Goal: Task Accomplishment & Management: Complete application form

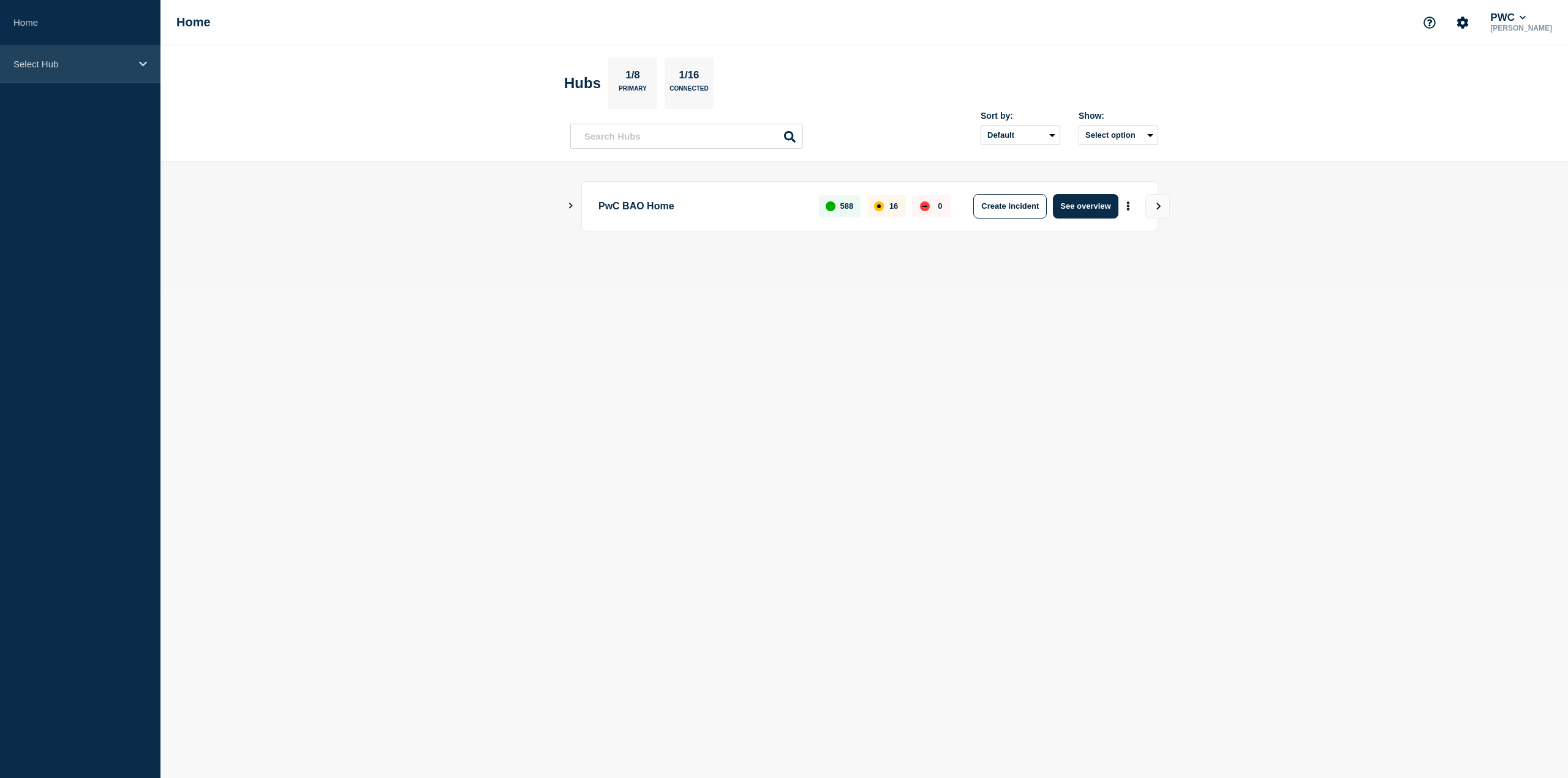
click at [90, 72] on div "Select Hub" at bounding box center [80, 64] width 160 height 37
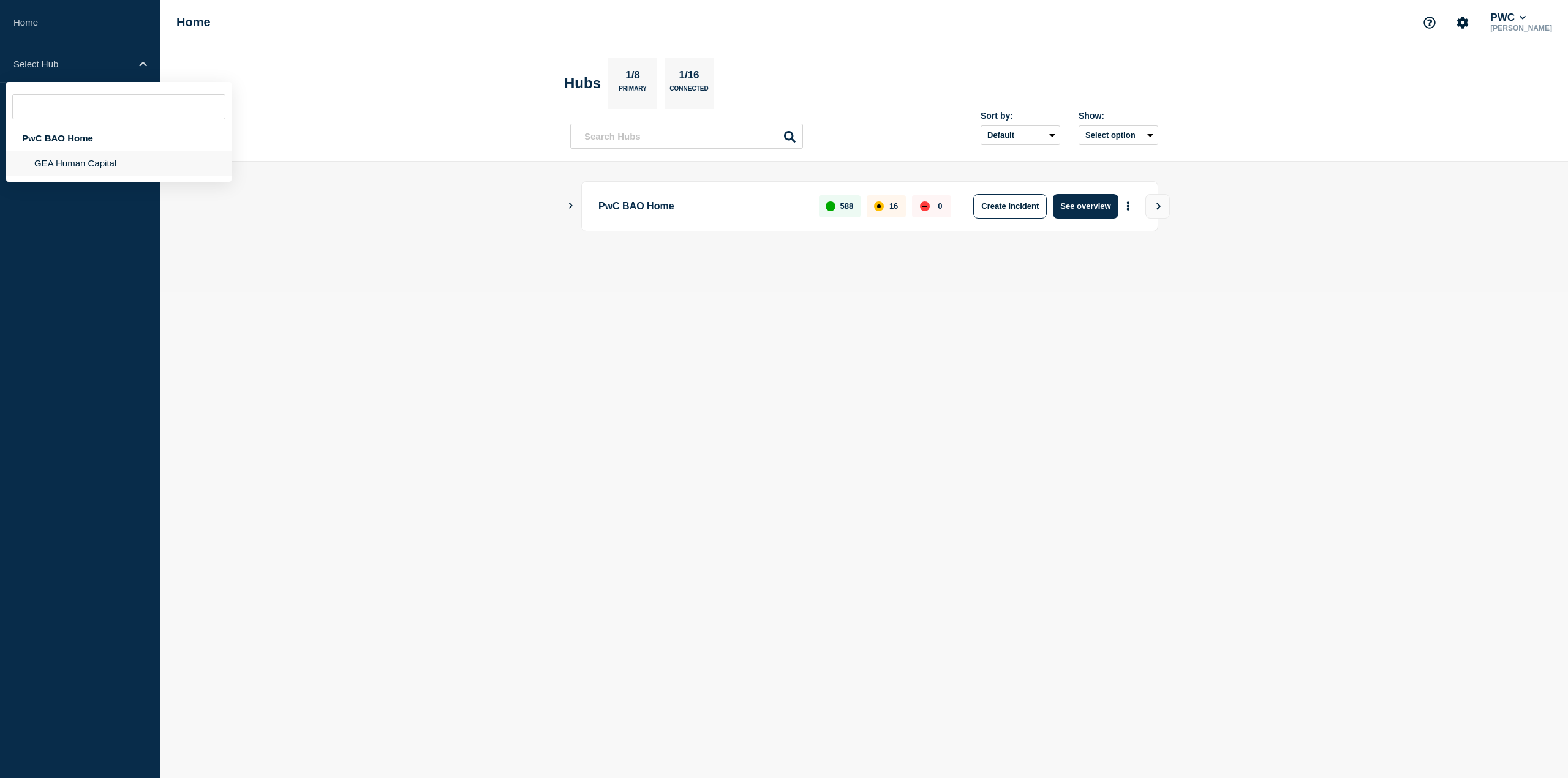
click at [101, 160] on li "GEA Human Capital" at bounding box center [118, 163] width 226 height 25
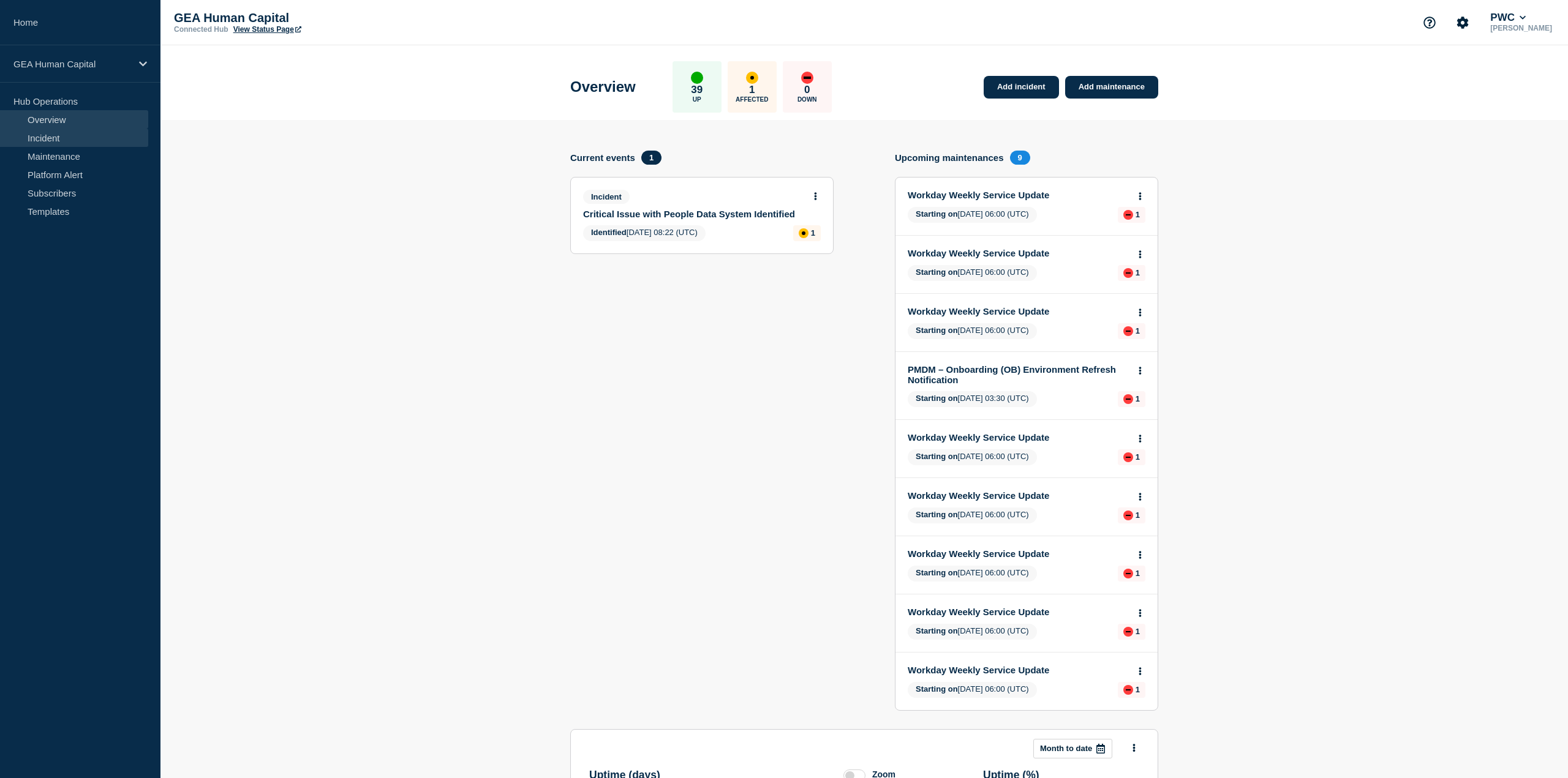
click at [52, 139] on link "Incident" at bounding box center [74, 138] width 148 height 19
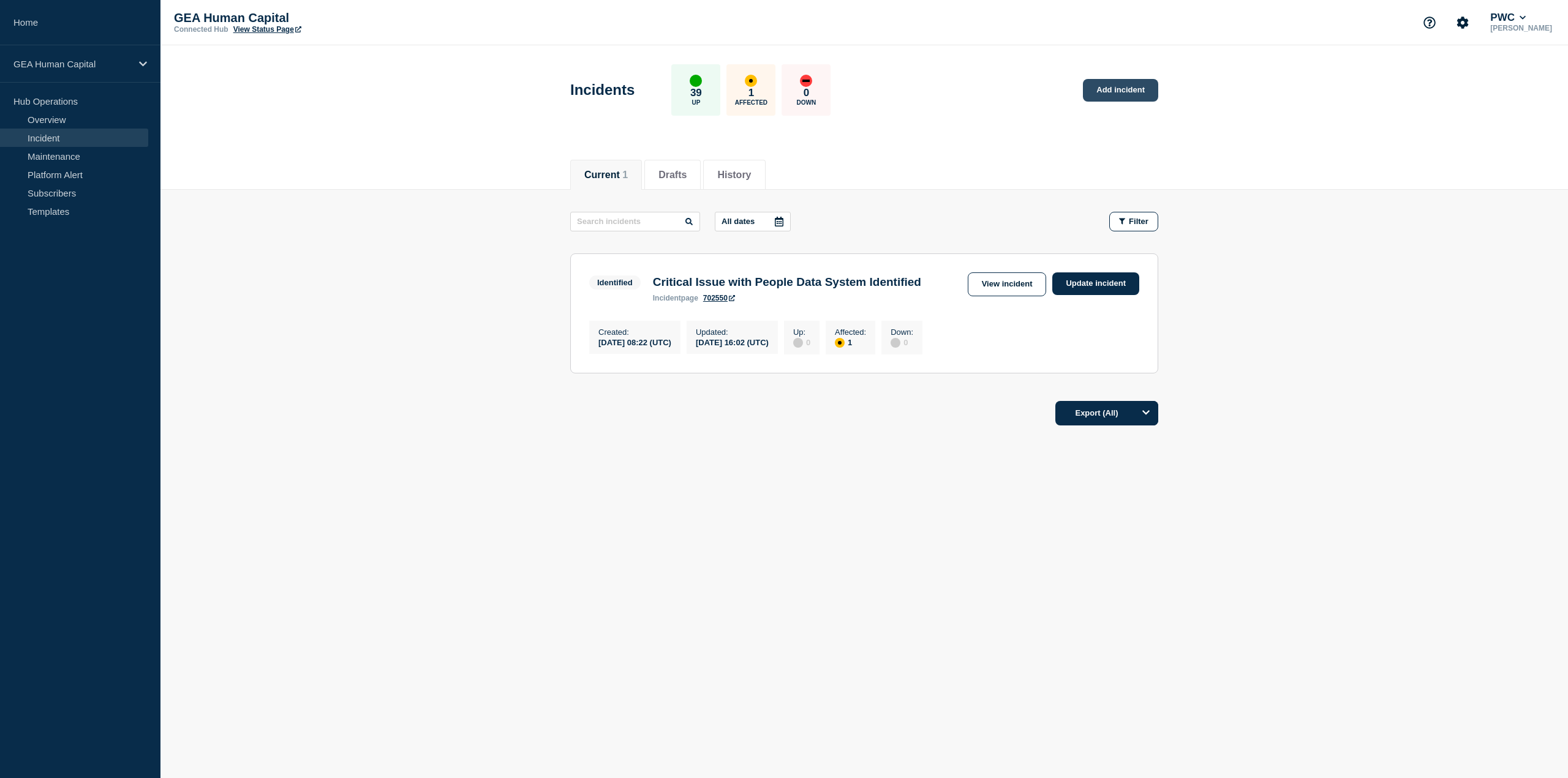
click at [1108, 95] on link "Add incident" at bounding box center [1120, 90] width 75 height 22
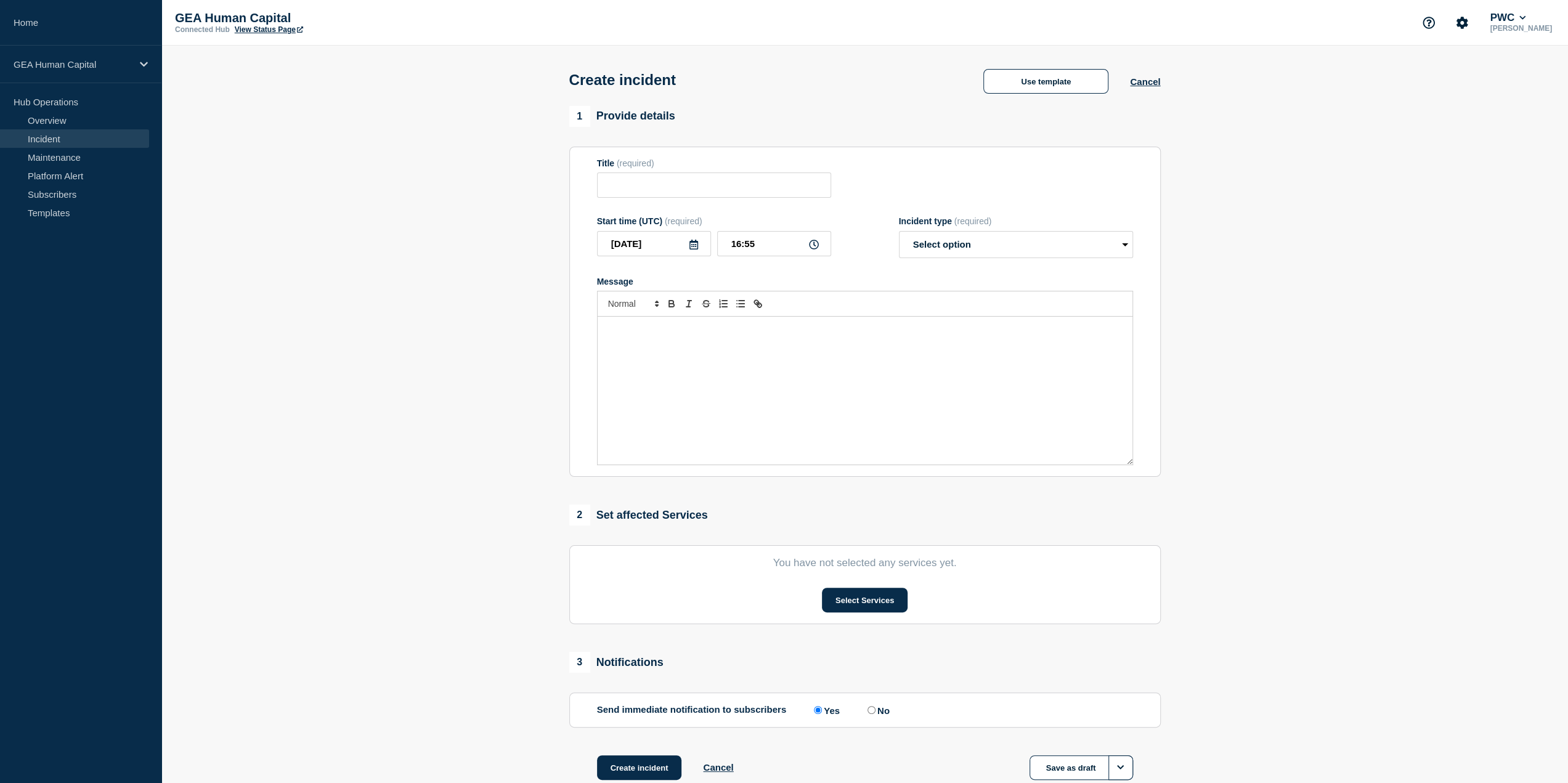
click at [628, 335] on p "Message" at bounding box center [865, 330] width 516 height 11
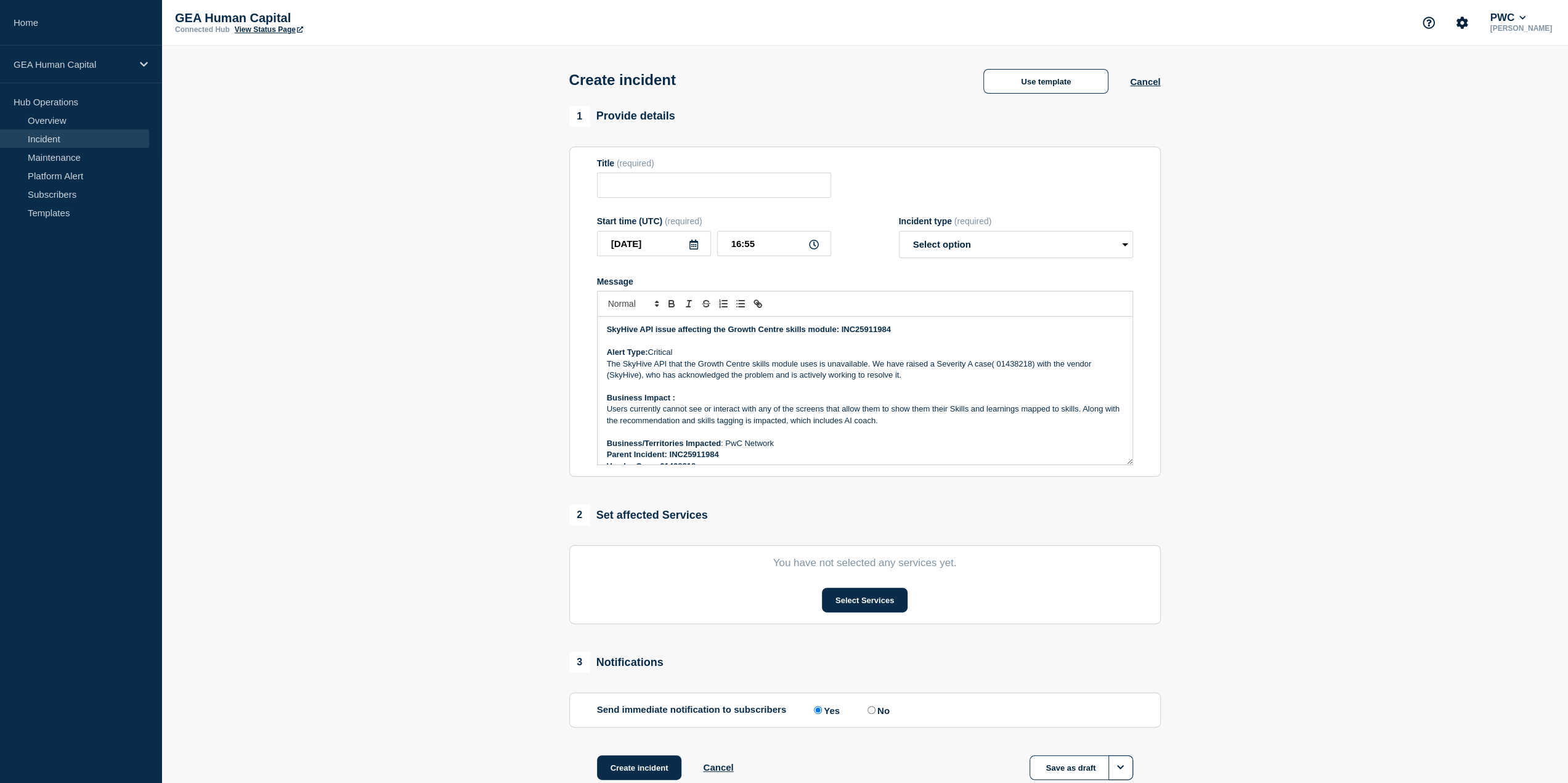
click at [667, 330] on strong "SkyHive API issue affecting the Growth Centre skills module: INC25911984" at bounding box center [749, 329] width 284 height 9
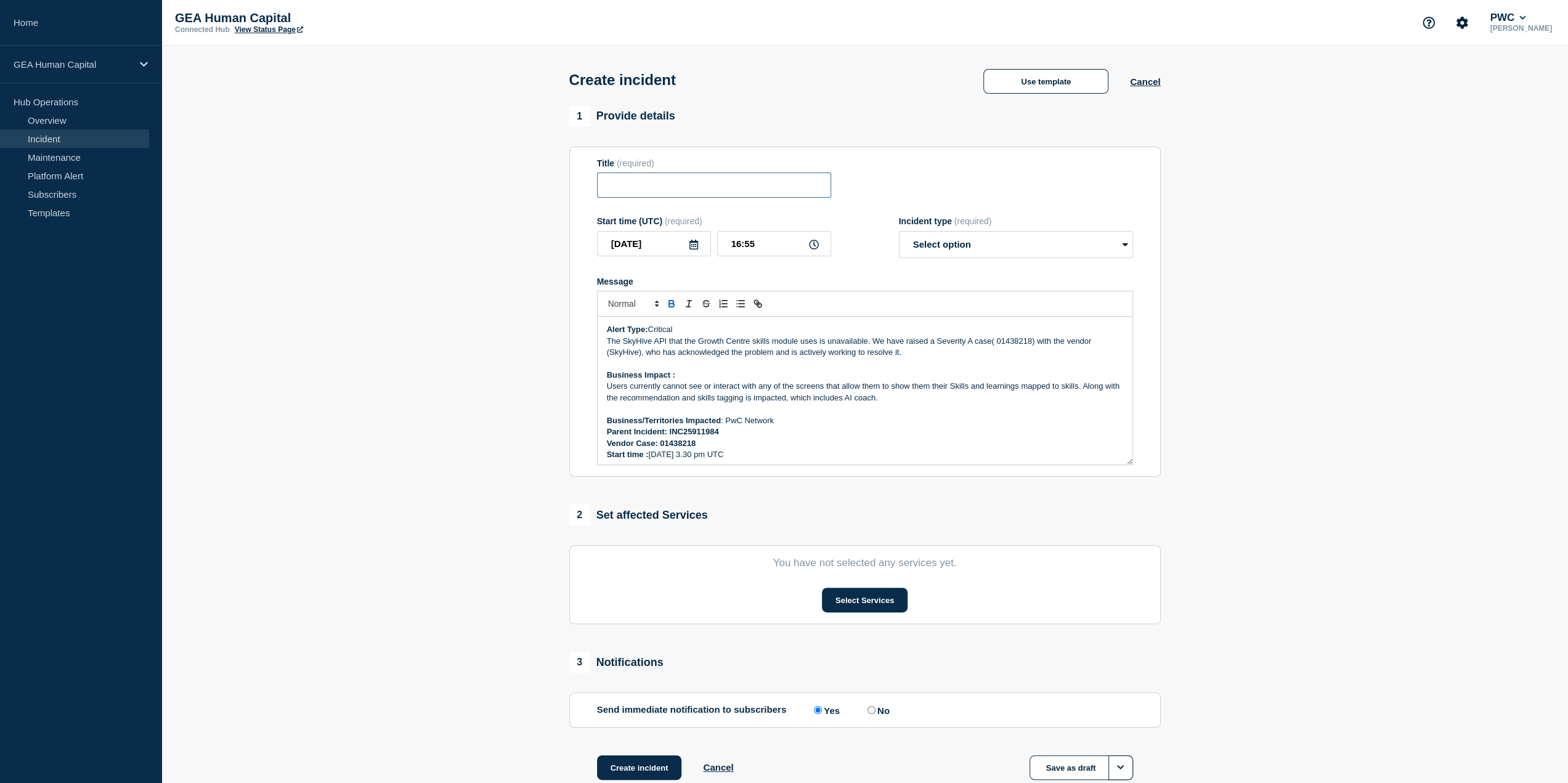
click at [656, 185] on input "Title" at bounding box center [713, 185] width 234 height 25
paste input "SkyHive API issue affecting the Growth Centre skills module: INC25911984"
type input "SkyHive API issue affecting the Growth Centre skills module: INC25911984"
click at [971, 252] on select "Select option Investigating Identified Monitoring" at bounding box center [1016, 244] width 234 height 27
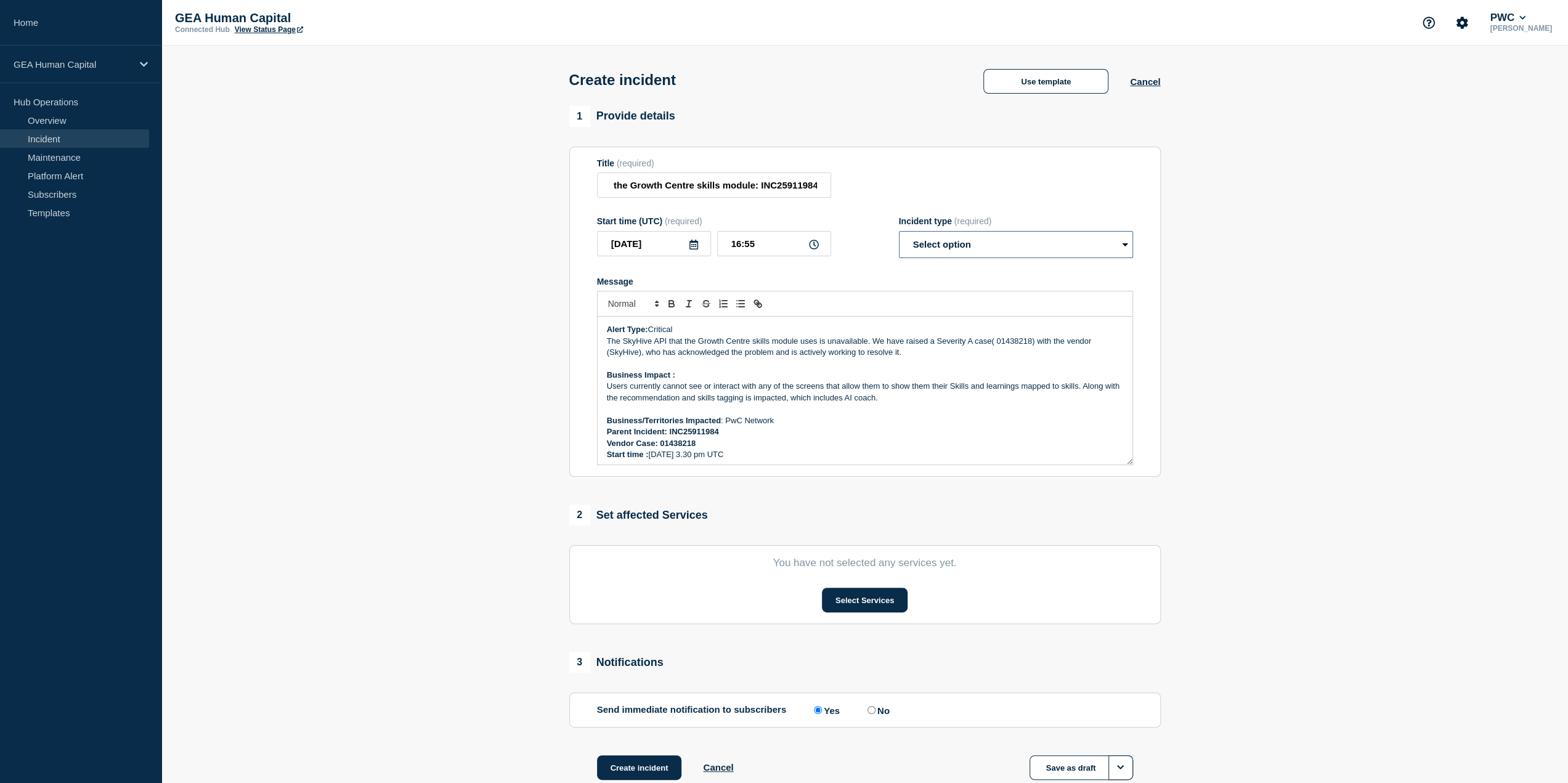
scroll to position [0, 0]
select select "investigating"
click at [899, 234] on select "Select option Investigating Identified Monitoring" at bounding box center [1016, 244] width 234 height 27
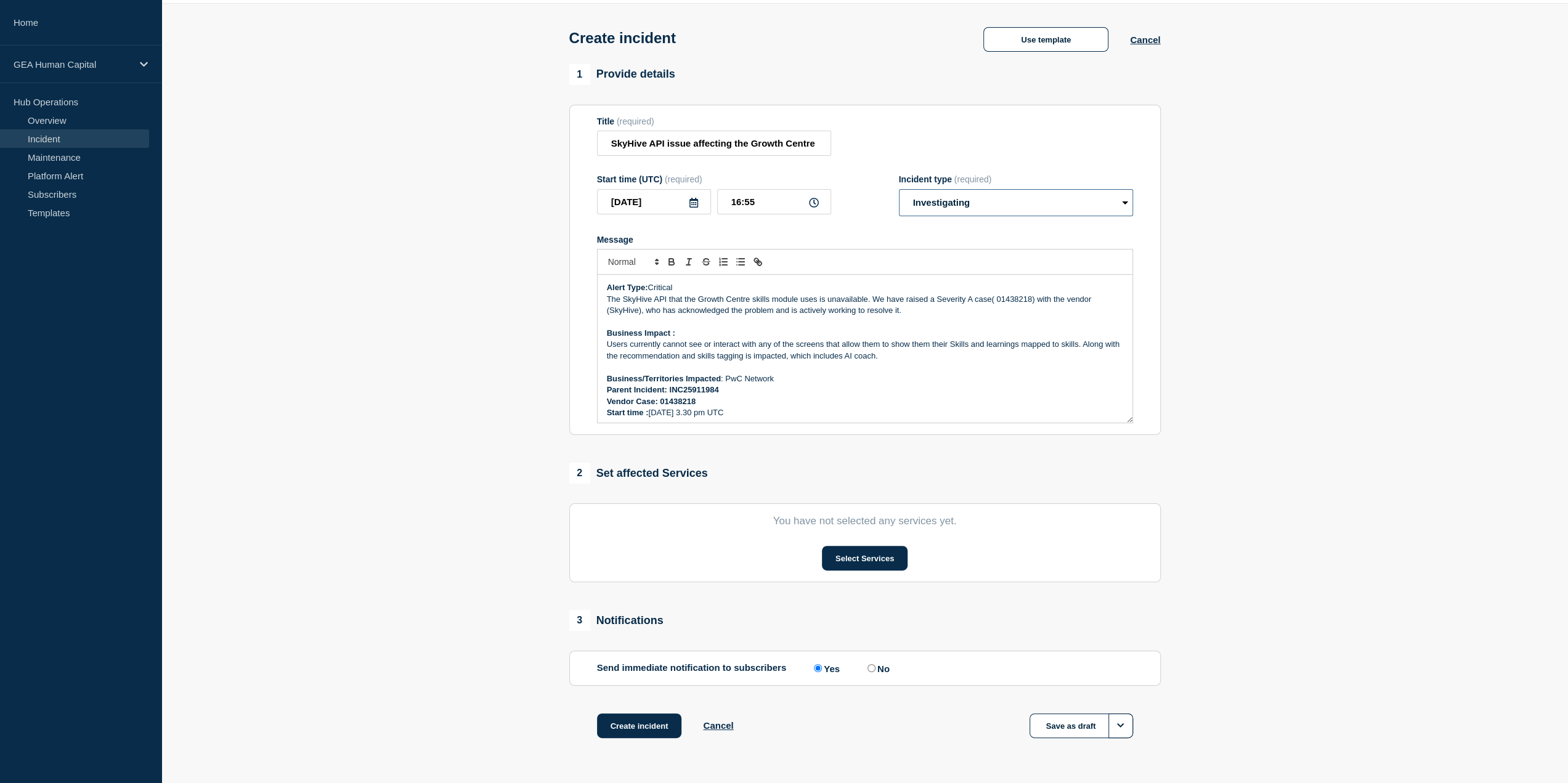
scroll to position [62, 0]
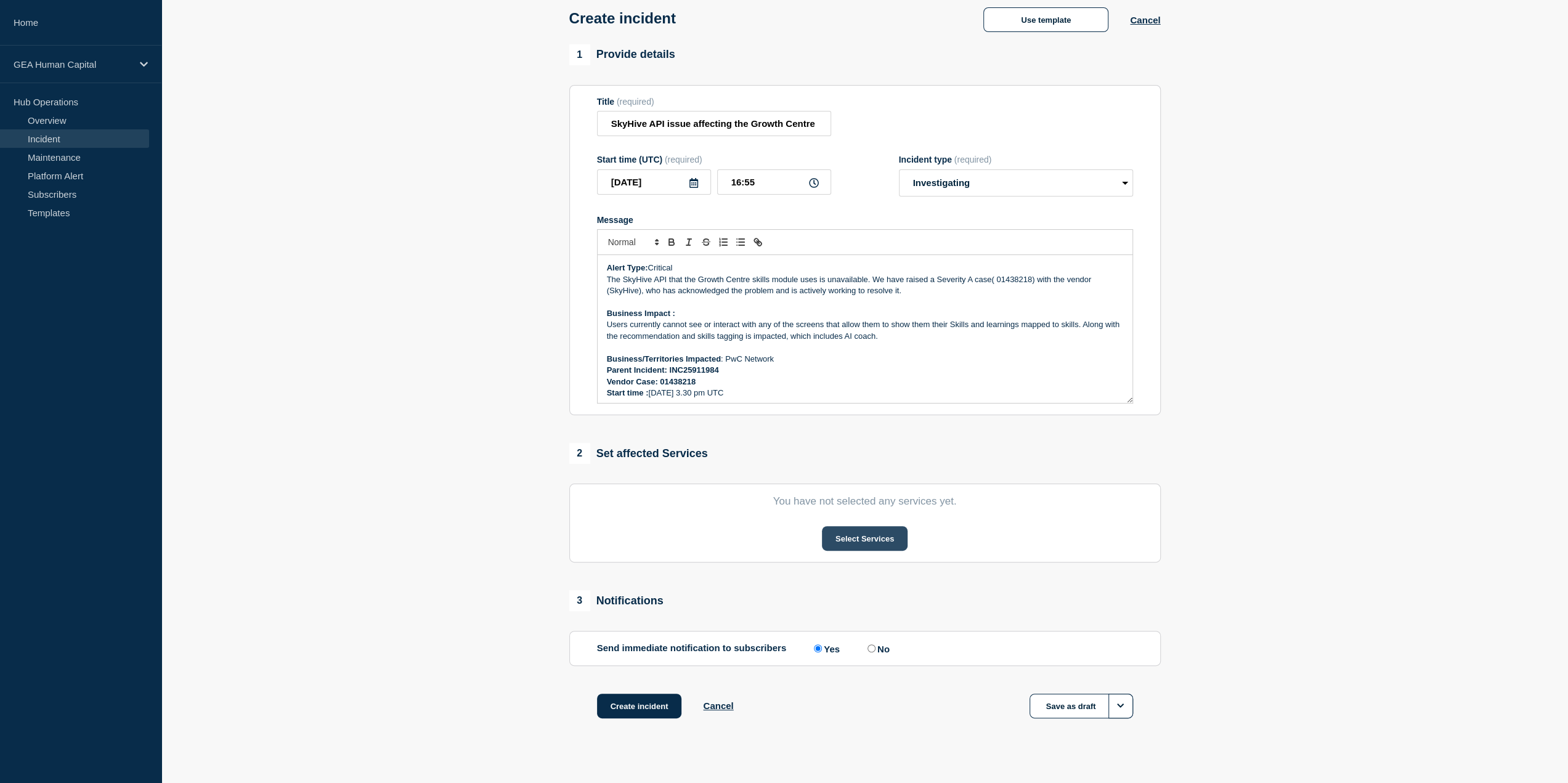
click at [888, 543] on button "Select Services" at bounding box center [865, 539] width 86 height 25
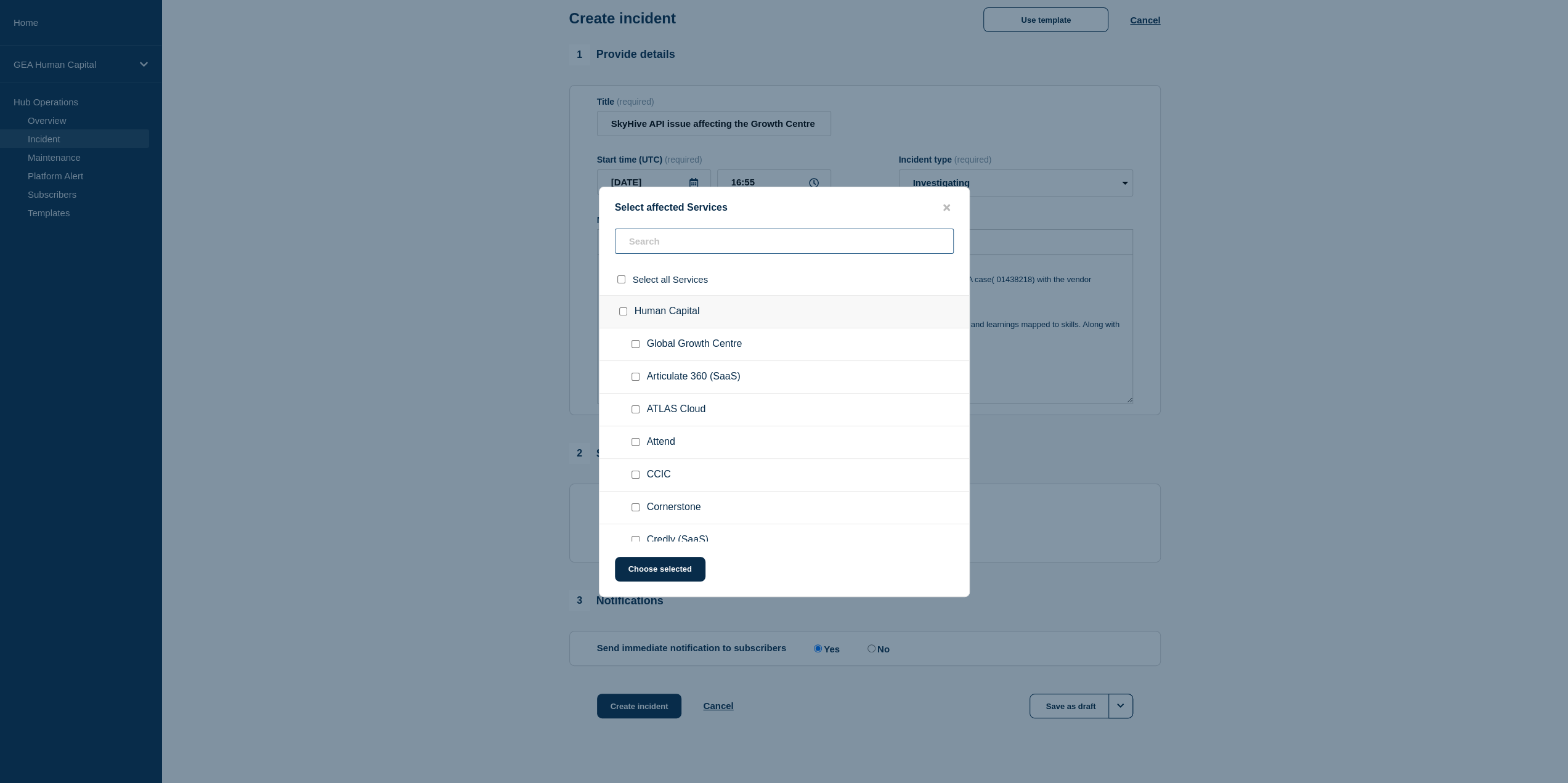
click at [704, 243] on input "text" at bounding box center [784, 241] width 339 height 25
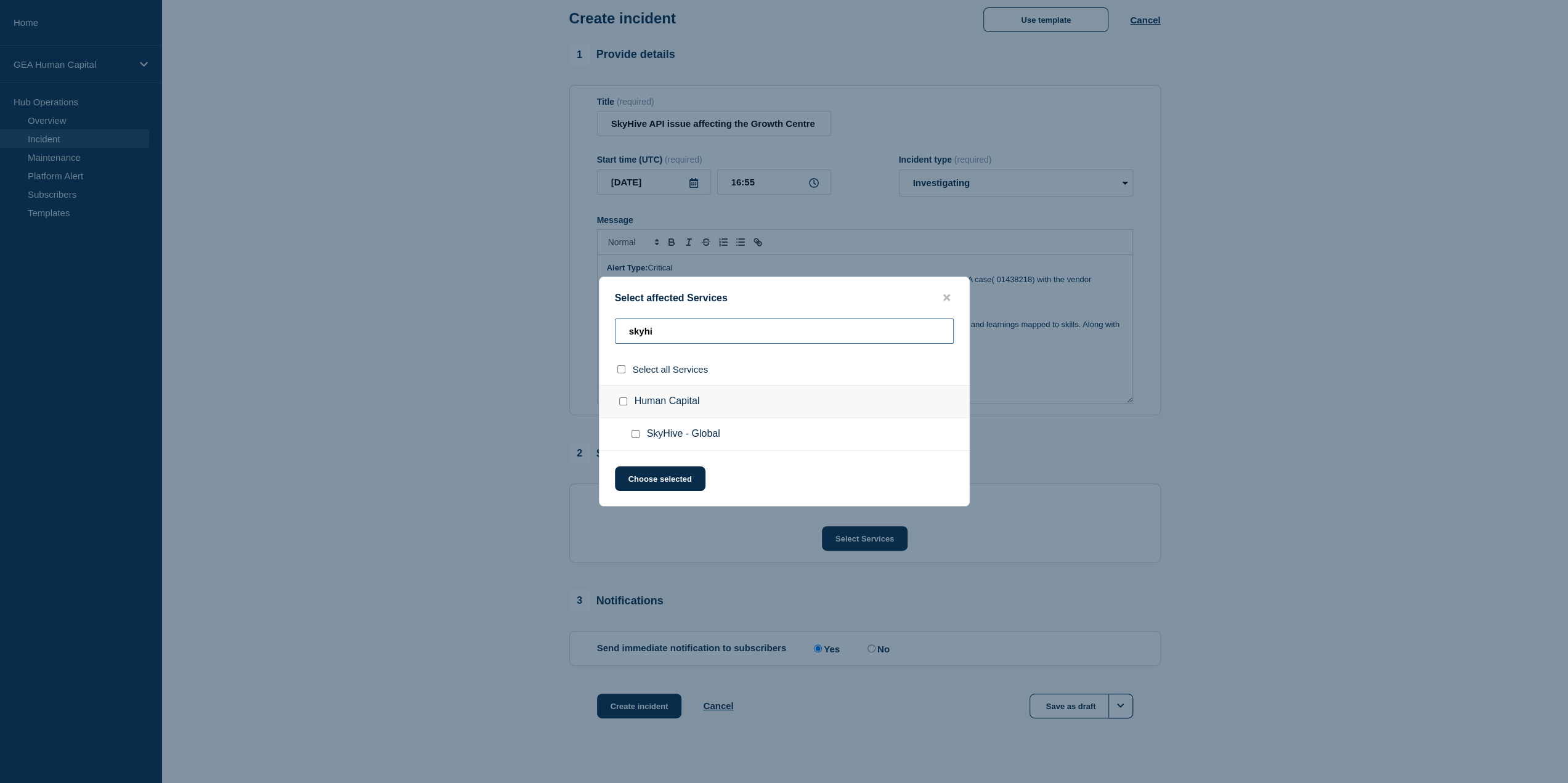
type input "skyhi"
drag, startPoint x: 632, startPoint y: 434, endPoint x: 639, endPoint y: 441, distance: 9.9
click at [632, 433] on input "SkyHive - Global checkbox" at bounding box center [635, 434] width 8 height 8
checkbox input "true"
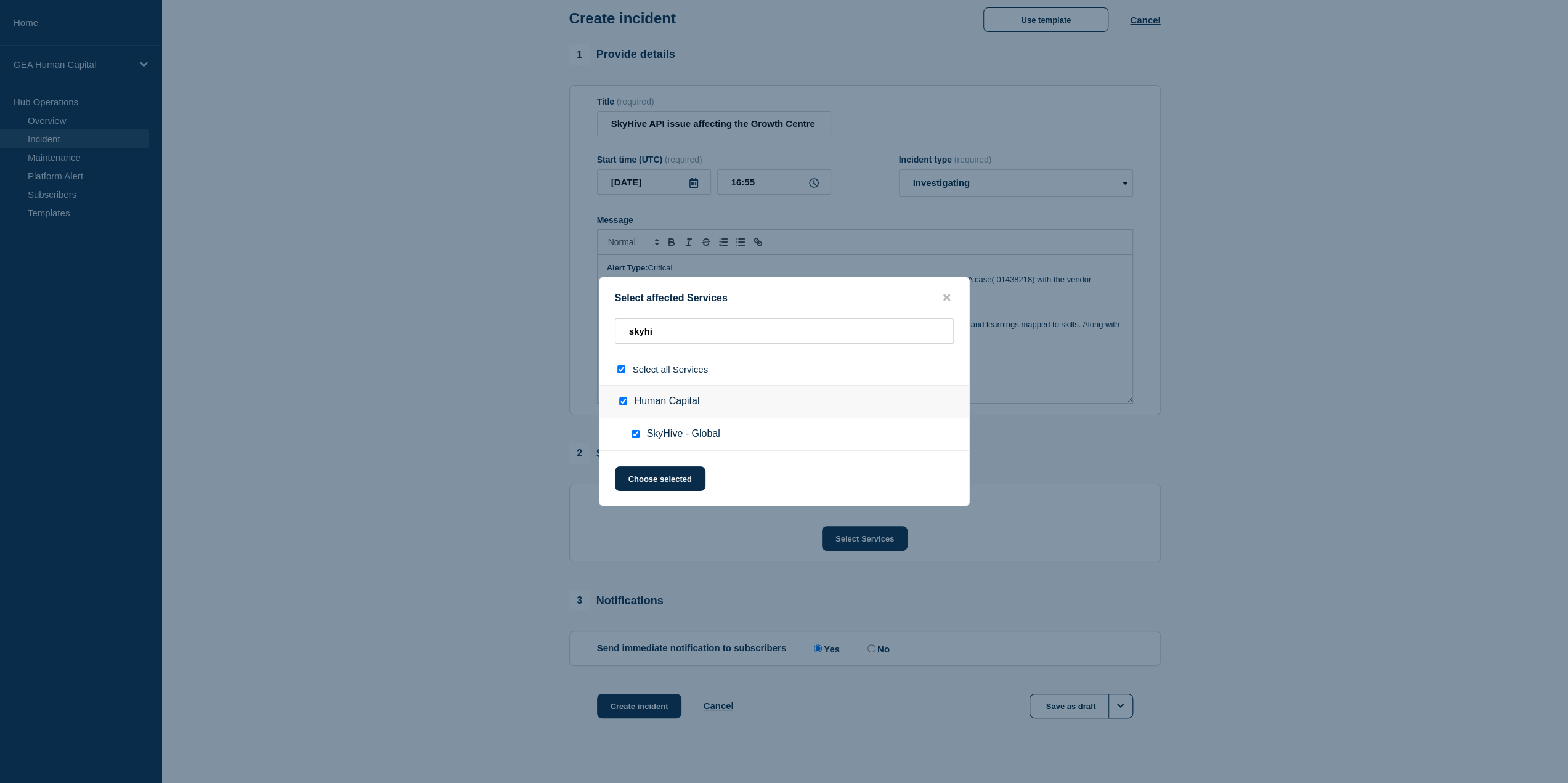
checkbox input "true"
click at [674, 479] on button "Choose selected" at bounding box center [660, 478] width 91 height 25
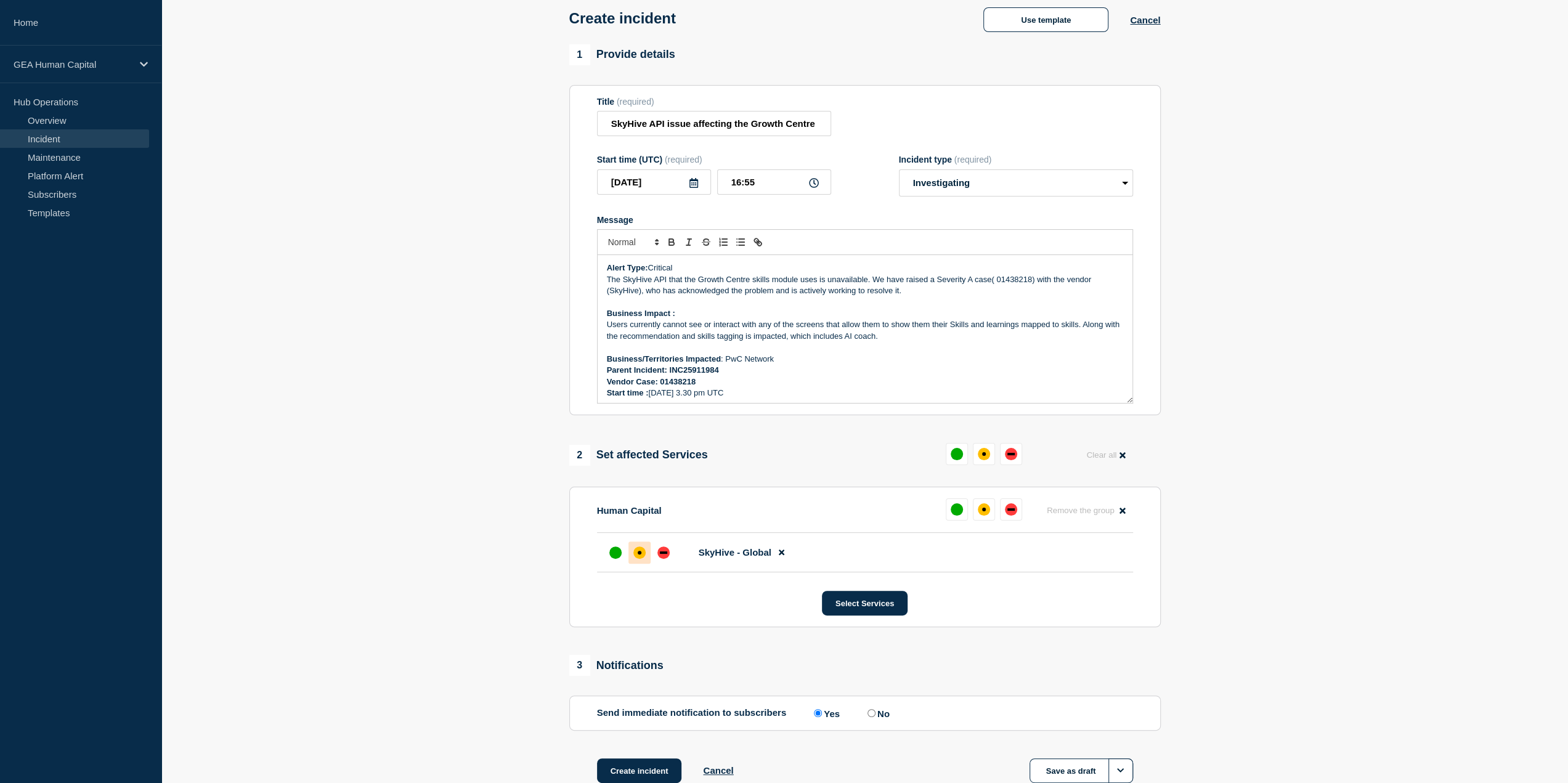
click at [637, 554] on div "affected" at bounding box center [639, 552] width 4 height 4
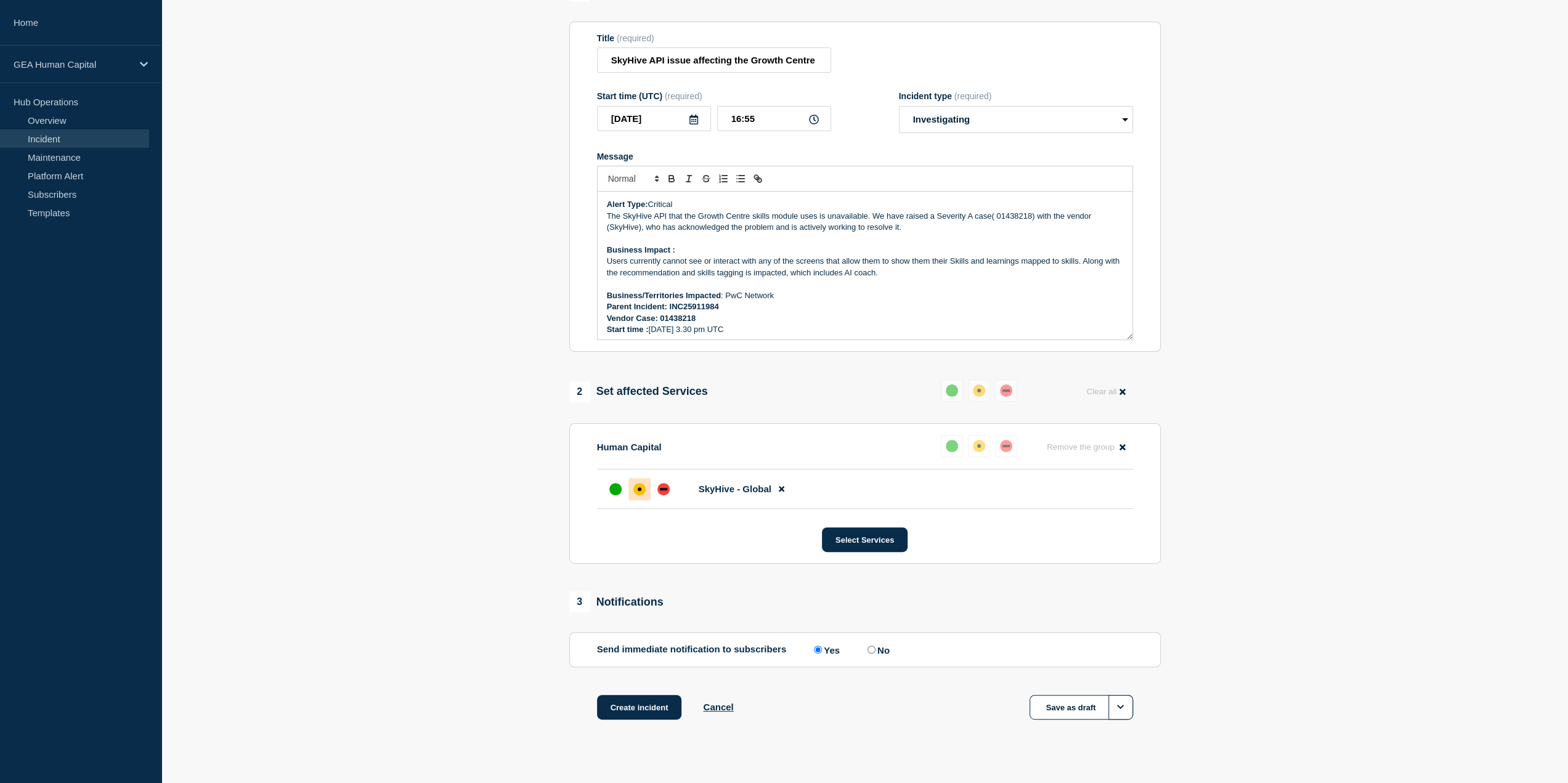
scroll to position [143, 0]
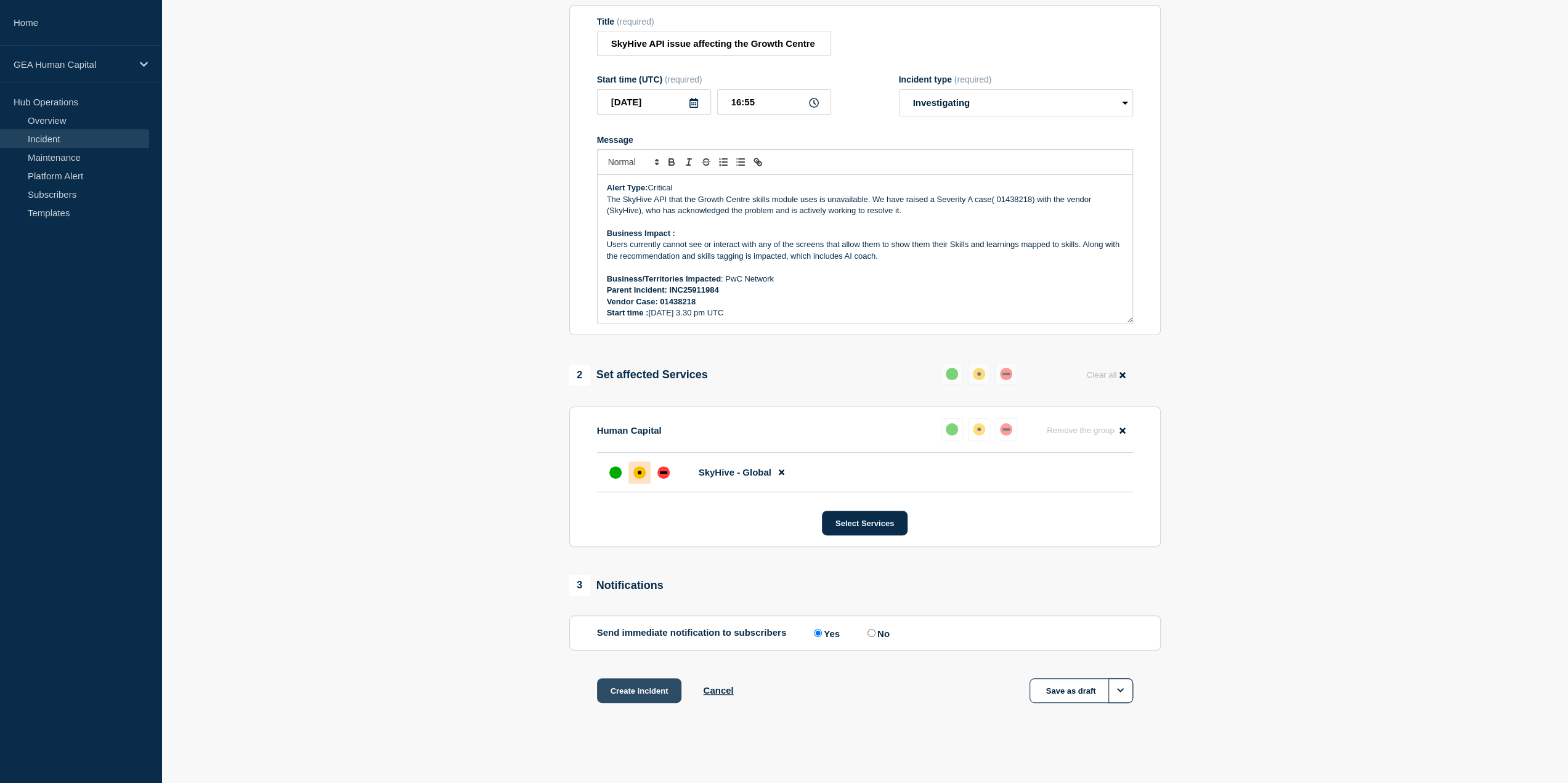
click at [617, 694] on button "Create incident" at bounding box center [639, 690] width 85 height 25
